Goal: Task Accomplishment & Management: Complete application form

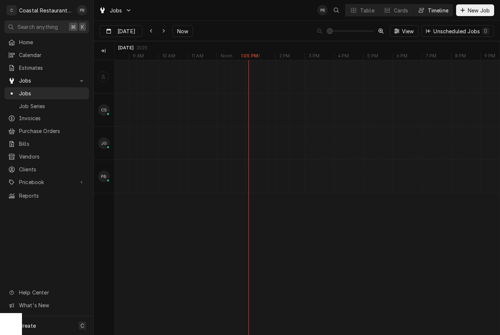
click at [272, 187] on div "normal" at bounding box center [96, 176] width 11288 height 33
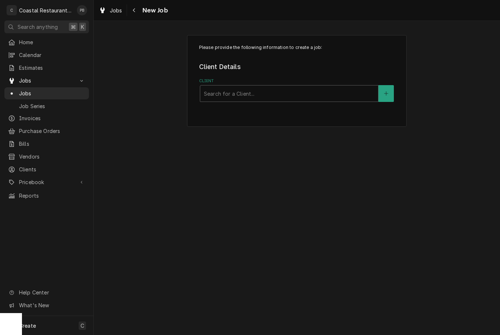
click at [137, 15] on button "Navigate back" at bounding box center [134, 10] width 12 height 12
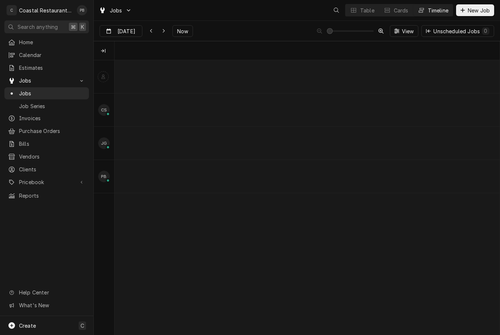
scroll to position [0, 7624]
click at [250, 180] on div "normal" at bounding box center [388, 176] width 15795 height 33
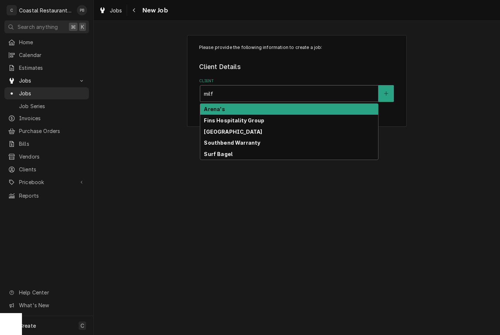
click at [270, 134] on div "[GEOGRAPHIC_DATA]" at bounding box center [289, 131] width 178 height 11
type input "milf"
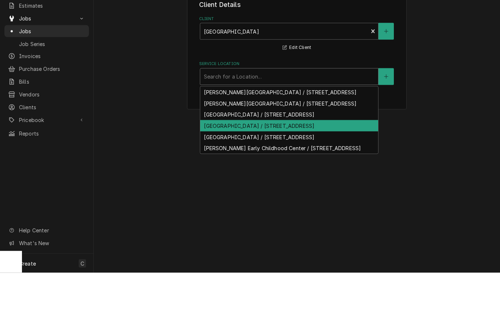
click at [276, 183] on div "Milford High School / 1019 N Walnut St, Milford, DE 19963" at bounding box center [289, 188] width 178 height 11
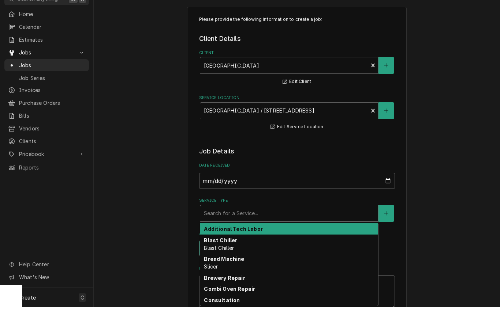
type input "f"
type textarea "x"
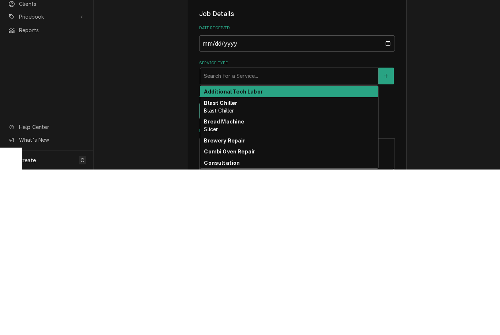
type input "fr"
type textarea "x"
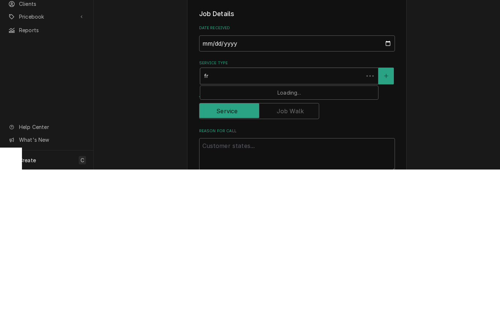
type input "fre"
type textarea "x"
type input "free"
type textarea "x"
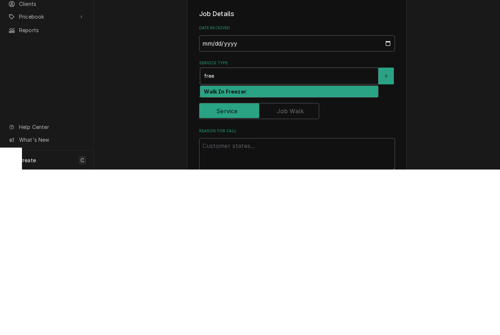
click at [248, 252] on div "Walk In Freezer" at bounding box center [289, 257] width 178 height 11
type input "free"
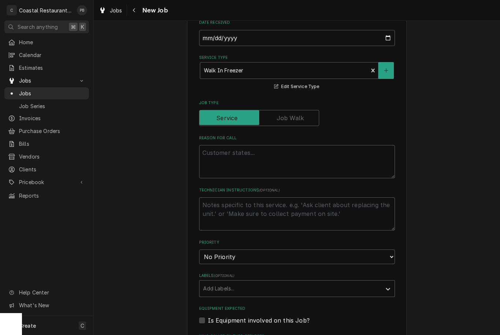
scroll to position [172, 0]
click at [318, 159] on textarea "Reason For Call" at bounding box center [297, 160] width 196 height 33
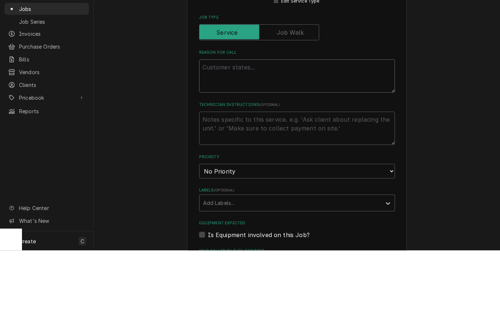
type textarea "x"
type textarea "F"
type textarea "x"
type textarea "Fre"
type textarea "x"
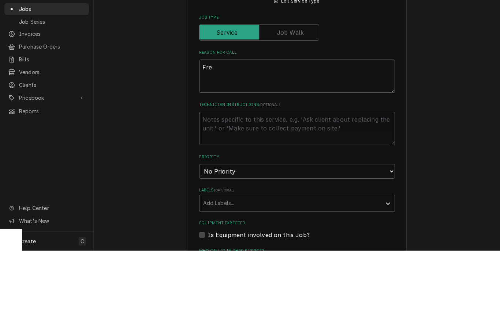
type textarea "Free"
type textarea "x"
type textarea "Freez"
type textarea "x"
type textarea "Freeze"
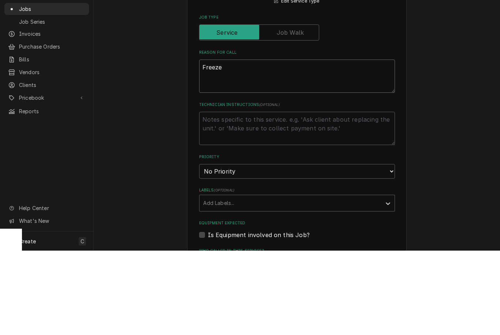
type textarea "x"
type textarea "Freezer"
type textarea "x"
type textarea "Freezer r"
type textarea "x"
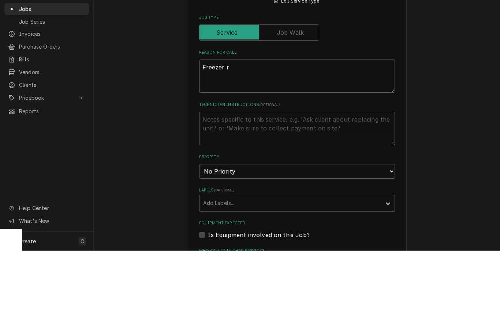
type textarea "Freezer ru"
type textarea "x"
type textarea "Freezer run"
type textarea "x"
type textarea "Freezer runn"
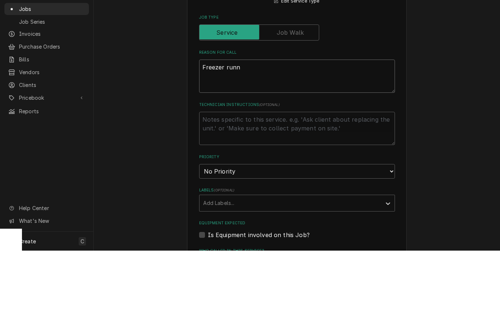
type textarea "x"
type textarea "Freezer runni"
type textarea "x"
type textarea "Freezer running"
type textarea "x"
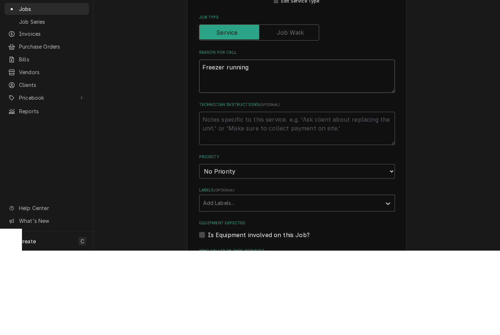
type textarea "Freezer running"
type textarea "x"
type textarea "Freezer running w"
type textarea "x"
type textarea "Freezer running wa"
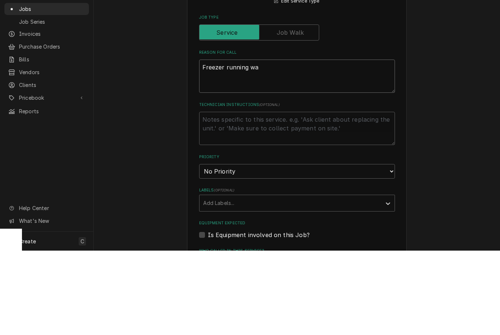
type textarea "x"
type textarea "Freezer running war"
type textarea "x"
type textarea "Freezer running warm"
type textarea "x"
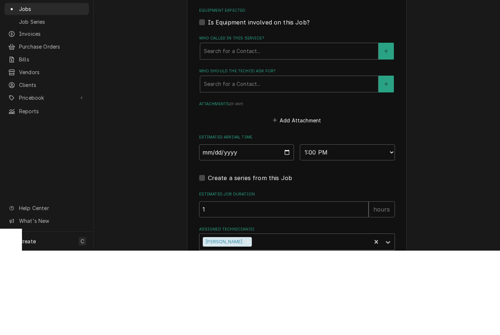
scroll to position [395, 0]
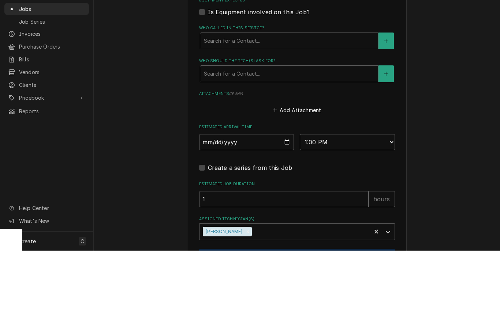
type textarea "Freezer running warm"
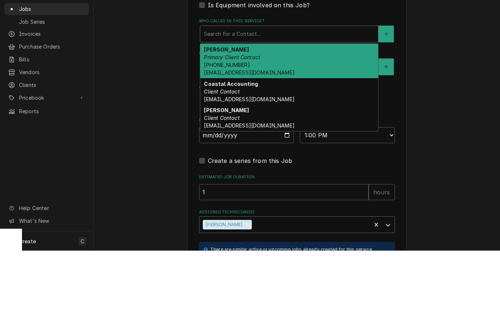
scroll to position [403, 0]
click at [293, 128] on div "Ashleigh Ling Primary Client Contact (302) 422-1600 x7259 aling@msd.k12.de.us" at bounding box center [289, 145] width 178 height 34
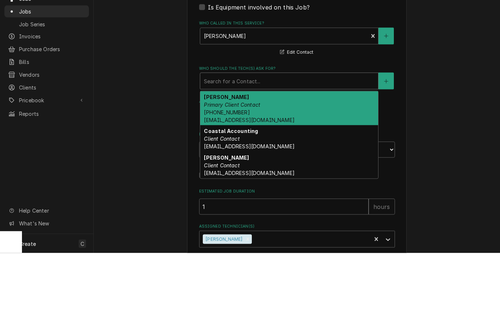
click at [279, 173] on div "Ashleigh Ling Primary Client Contact (302) 422-1600 x7259 aling@msd.k12.de.us" at bounding box center [289, 190] width 178 height 34
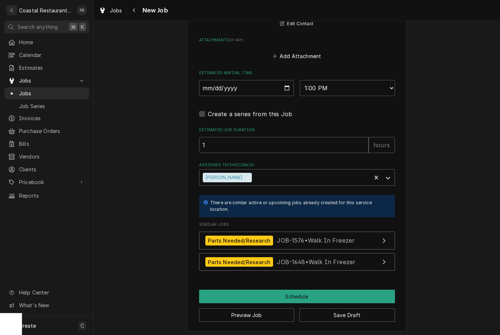
scroll to position [558, 0]
click at [305, 300] on button "Schedule" at bounding box center [297, 297] width 196 height 14
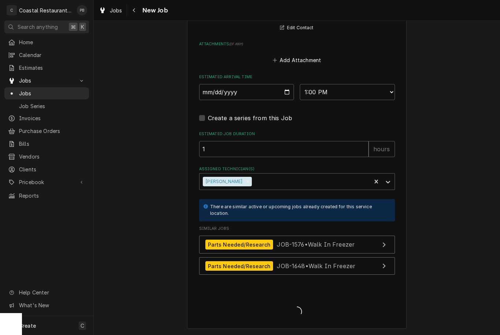
scroll to position [551, 0]
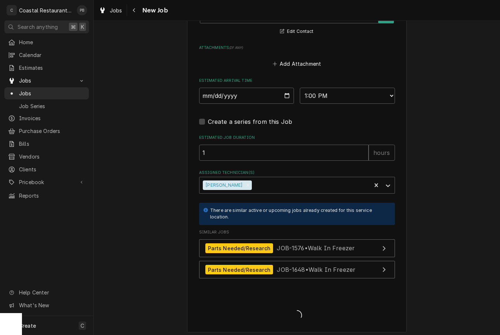
type textarea "x"
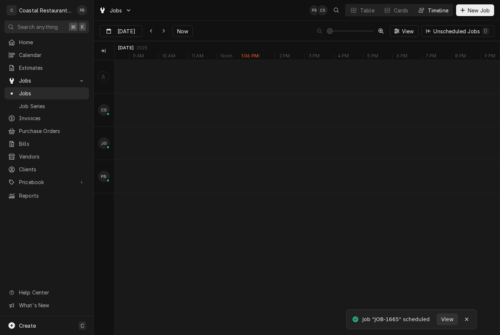
scroll to position [0, 7624]
click at [263, 178] on div "Walk In Freezer" at bounding box center [260, 178] width 17 height 6
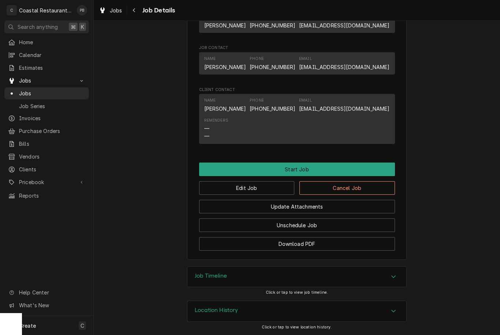
scroll to position [401, 0]
click at [324, 169] on button "Start Job" at bounding box center [297, 170] width 196 height 14
